Goal: Browse casually: Explore the website without a specific task or goal

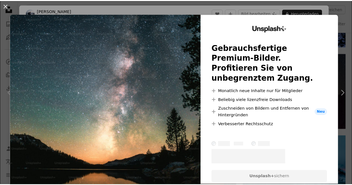
scroll to position [24, 0]
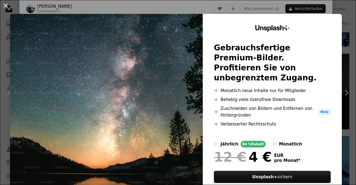
click at [5, 6] on button "An X shape" at bounding box center [5, 5] width 7 height 7
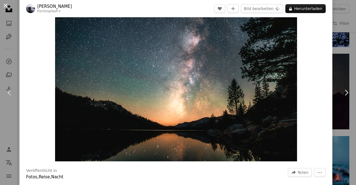
click at [4, 2] on button "An X shape" at bounding box center [5, 5] width 7 height 7
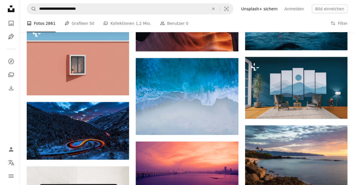
scroll to position [683, 0]
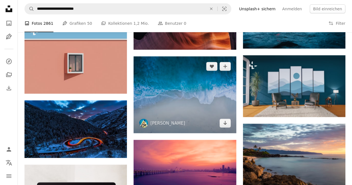
click at [161, 87] on img at bounding box center [185, 95] width 102 height 77
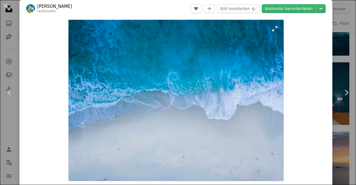
scroll to position [4, 0]
